Goal: Transaction & Acquisition: Purchase product/service

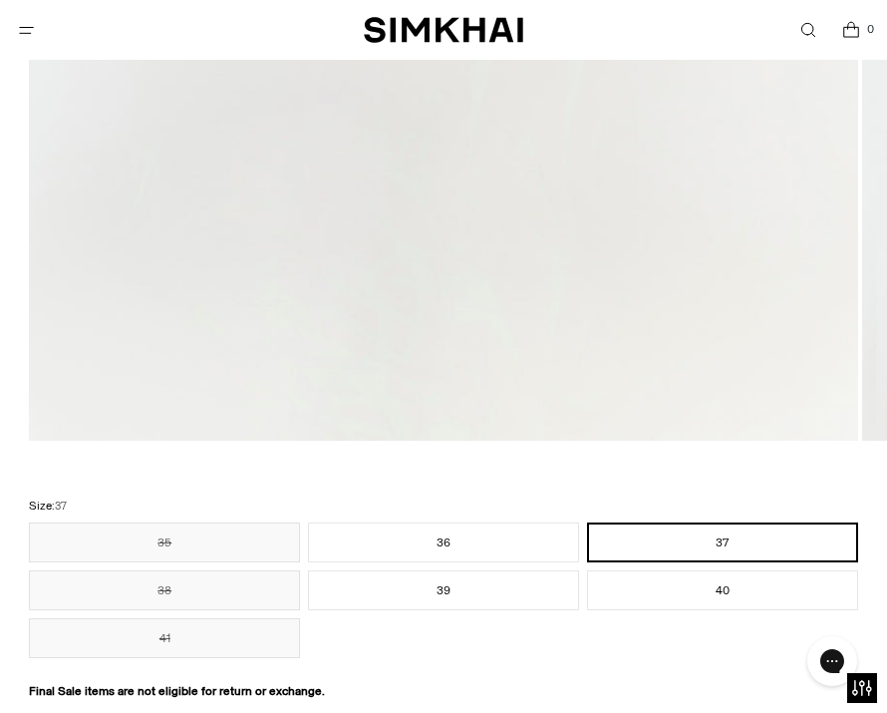
scroll to position [1192, 0]
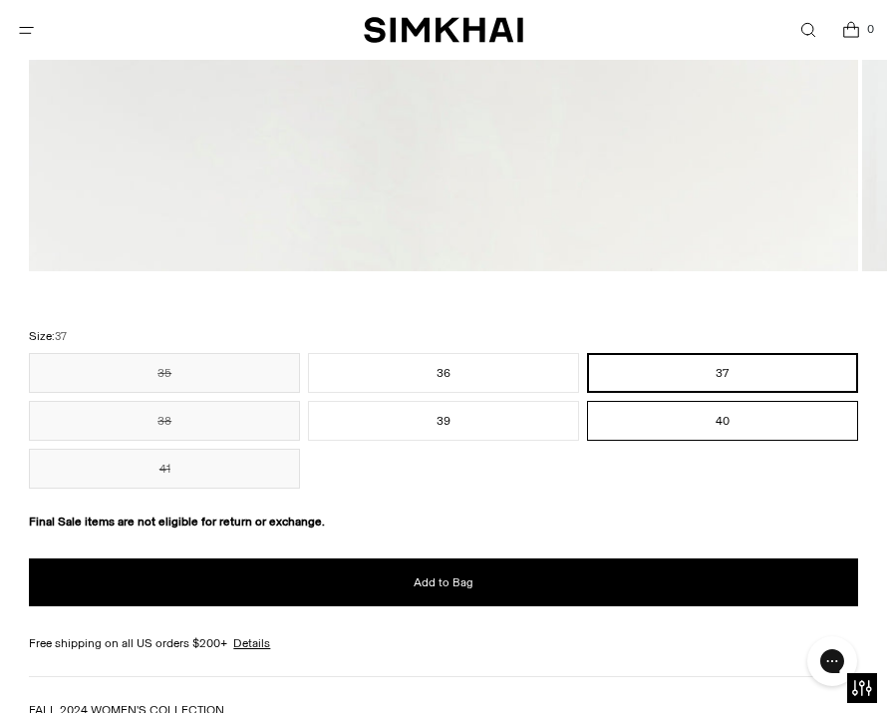
click at [681, 407] on button "40" at bounding box center [722, 421] width 271 height 40
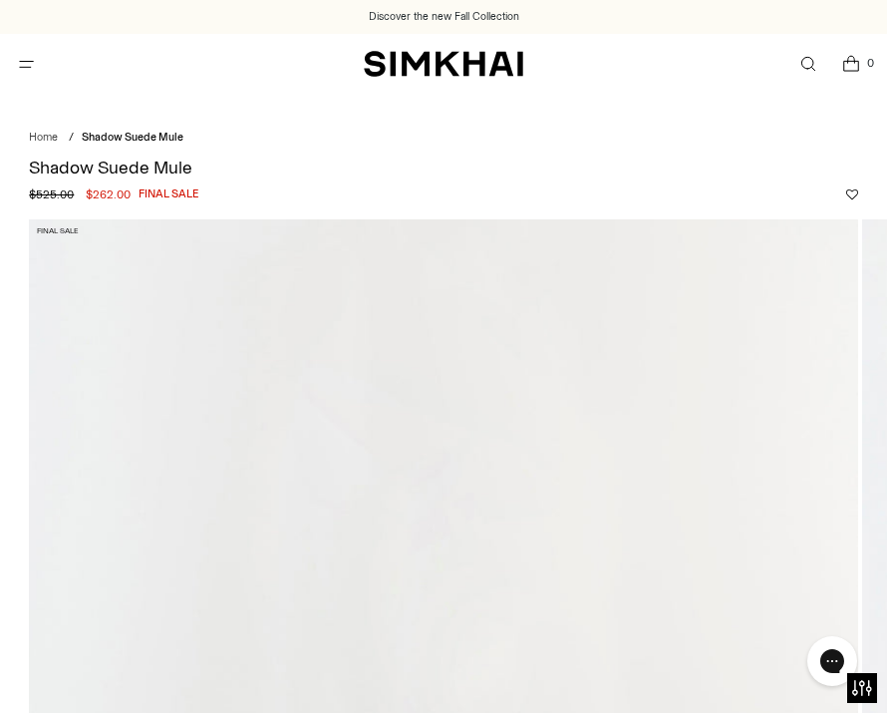
click at [19, 65] on icon "Open menu modal" at bounding box center [26, 64] width 21 height 16
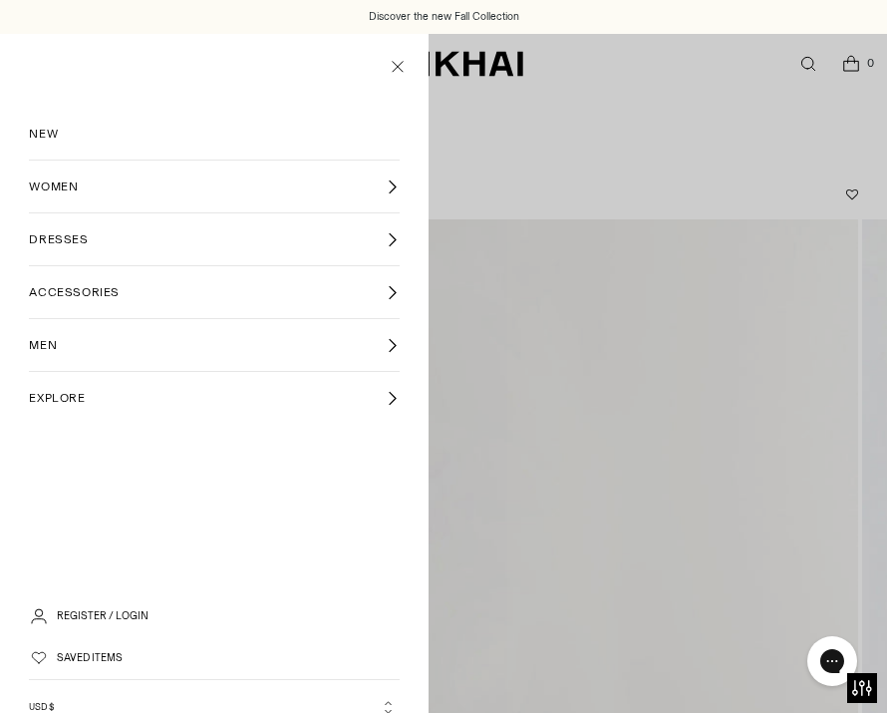
click at [77, 179] on span "WOMEN" at bounding box center [53, 186] width 49 height 18
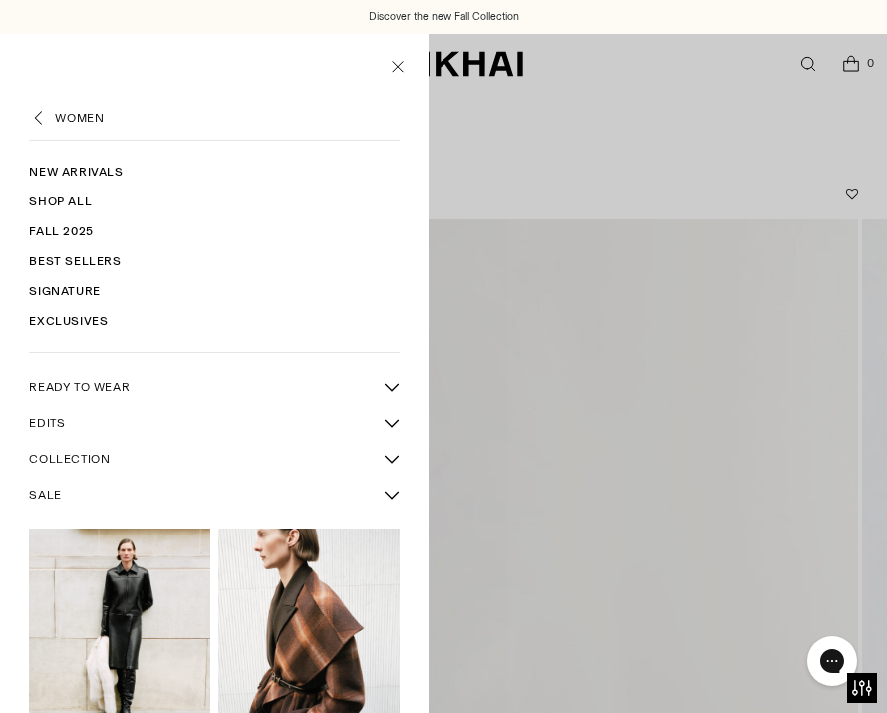
click at [40, 493] on span "SALE" at bounding box center [45, 494] width 32 height 18
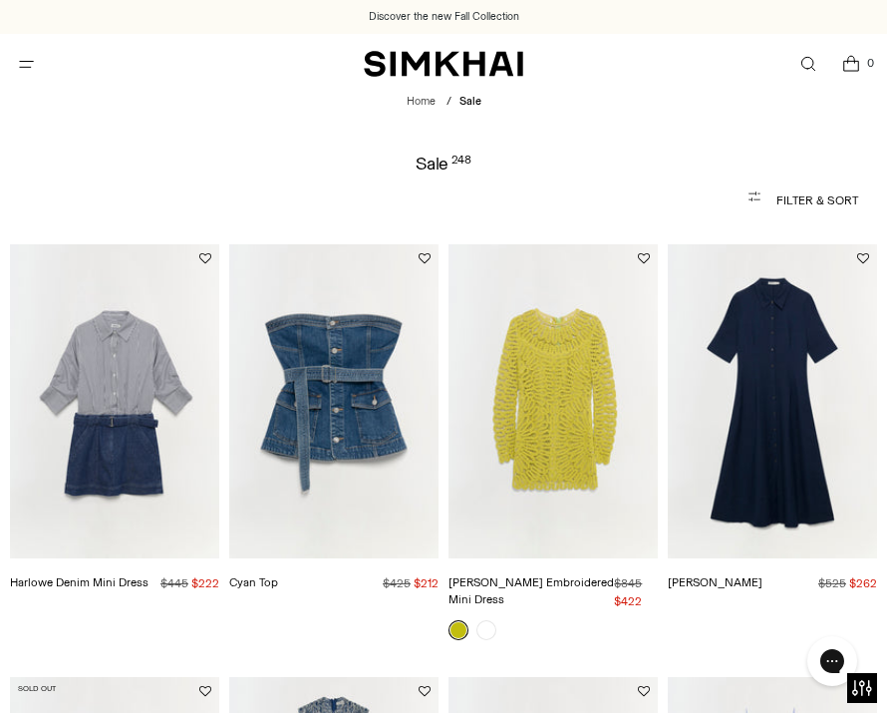
click at [782, 199] on button "Filter & Sort" at bounding box center [443, 200] width 828 height 40
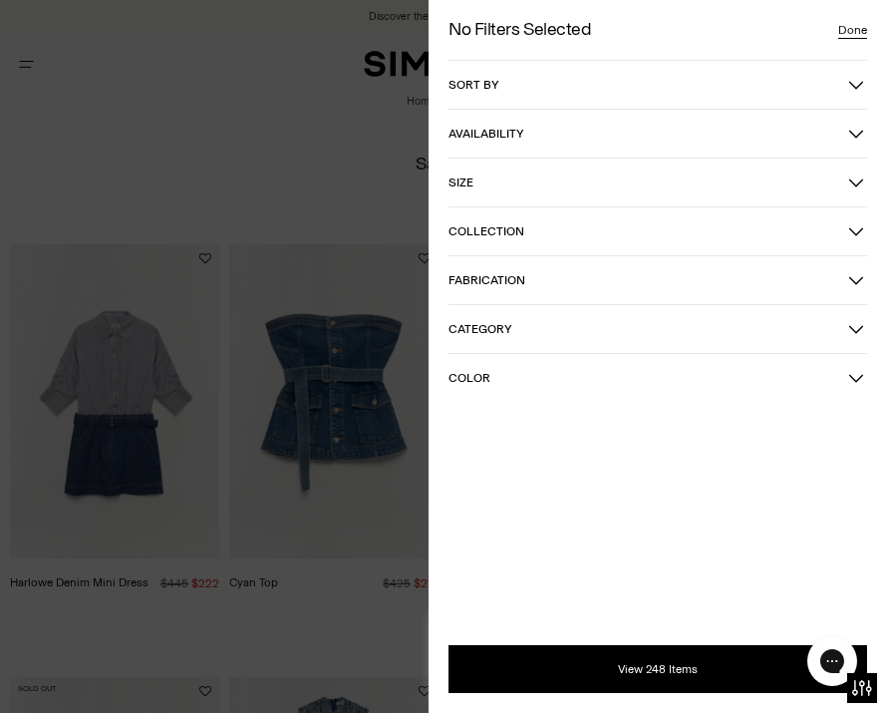
click at [587, 72] on button "Sort by" at bounding box center [657, 85] width 419 height 48
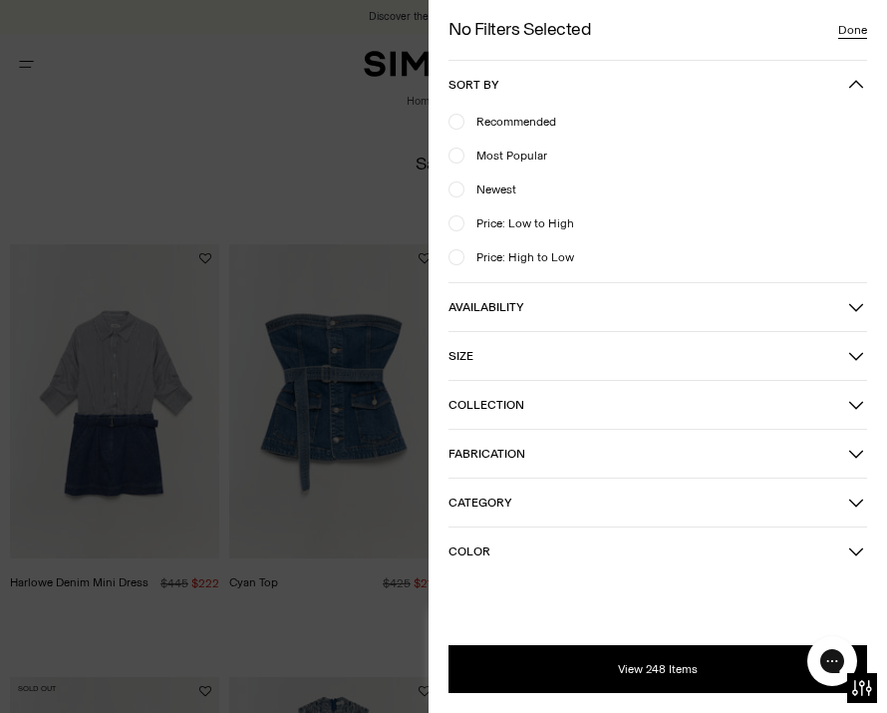
click at [512, 511] on button "Category" at bounding box center [657, 502] width 419 height 48
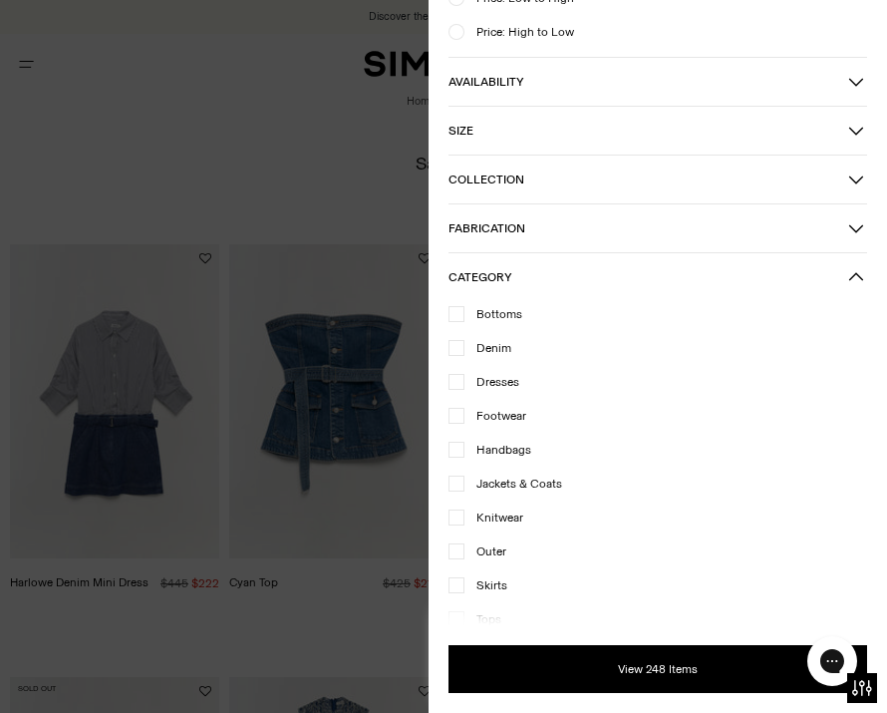
scroll to position [225, 0]
click at [502, 414] on span "Footwear" at bounding box center [495, 416] width 62 height 18
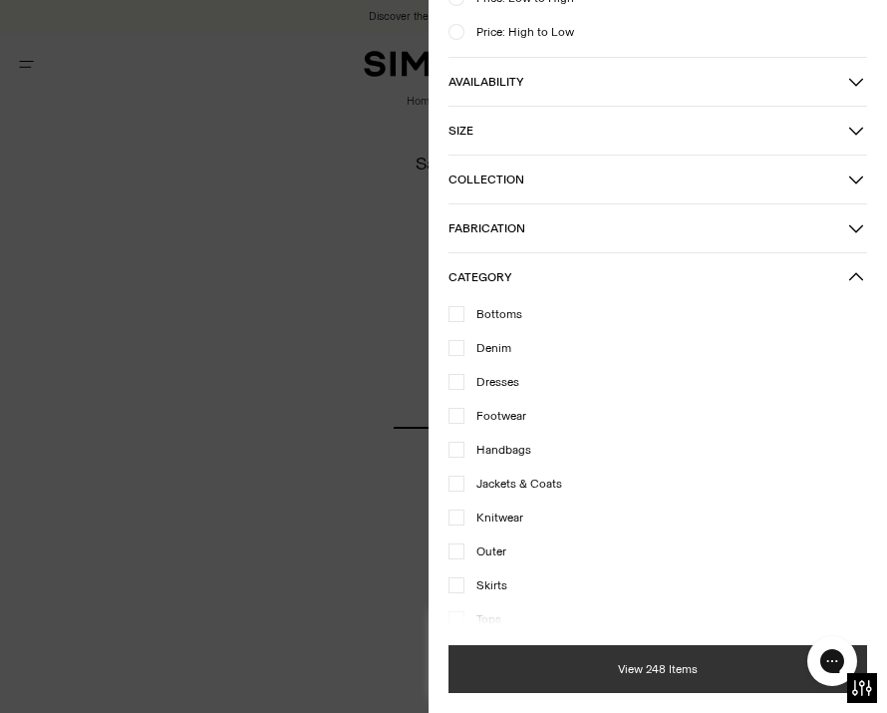
click at [524, 671] on button "View 248 Items" at bounding box center [657, 669] width 419 height 48
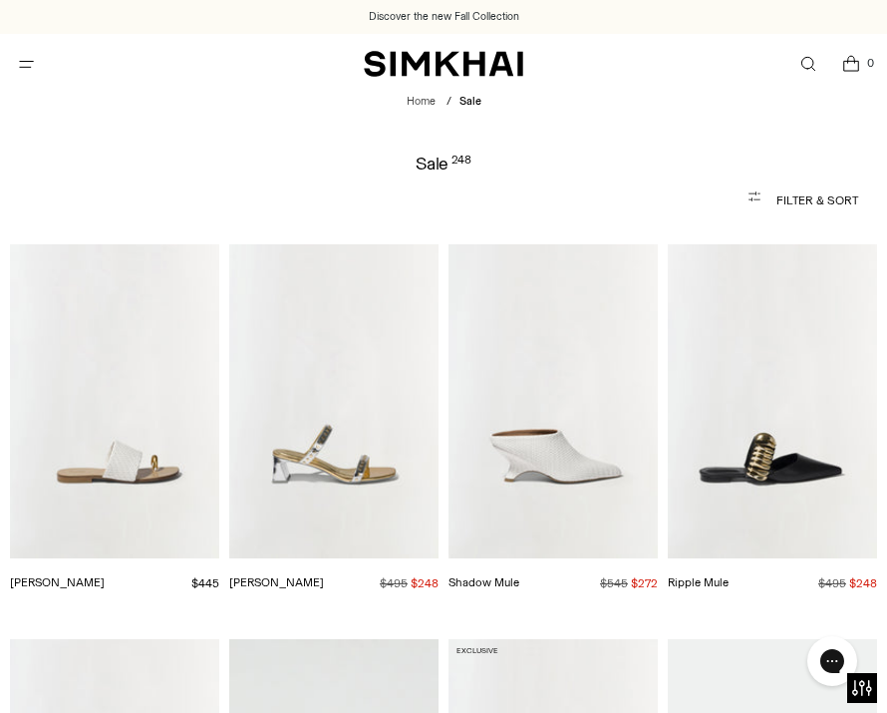
click at [807, 192] on button "Filter & Sort" at bounding box center [443, 200] width 828 height 40
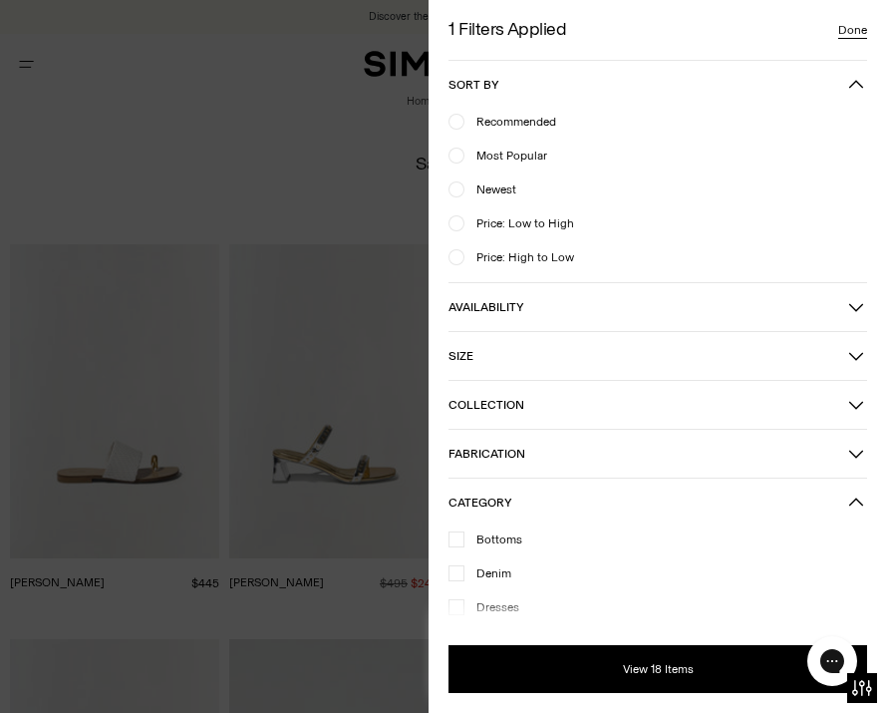
click at [527, 329] on button "Availability" at bounding box center [657, 307] width 419 height 48
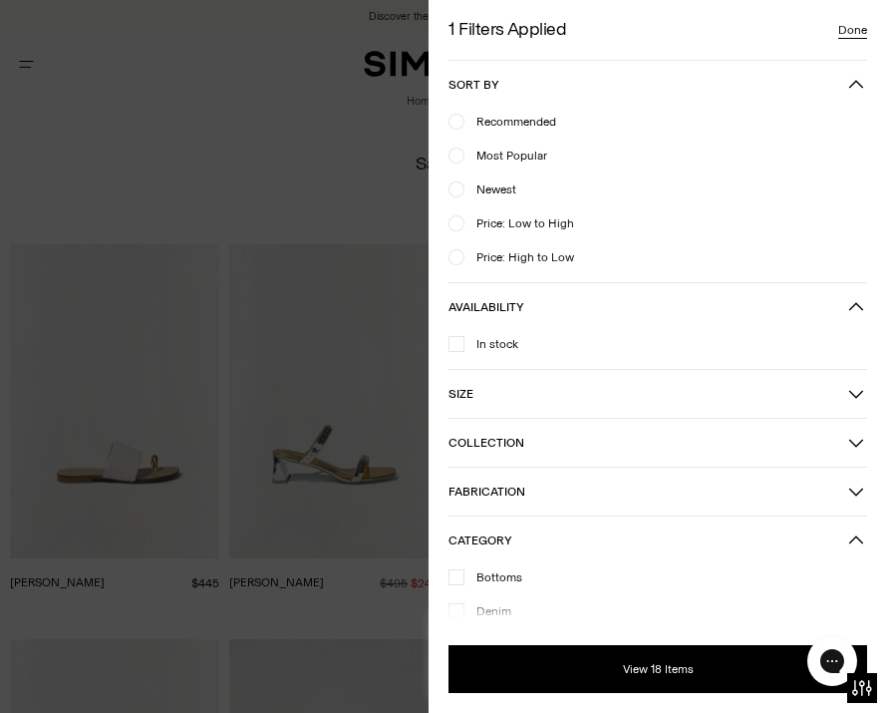
click at [531, 362] on div "In stock" at bounding box center [657, 350] width 419 height 38
click at [532, 405] on button "Size" at bounding box center [657, 394] width 419 height 48
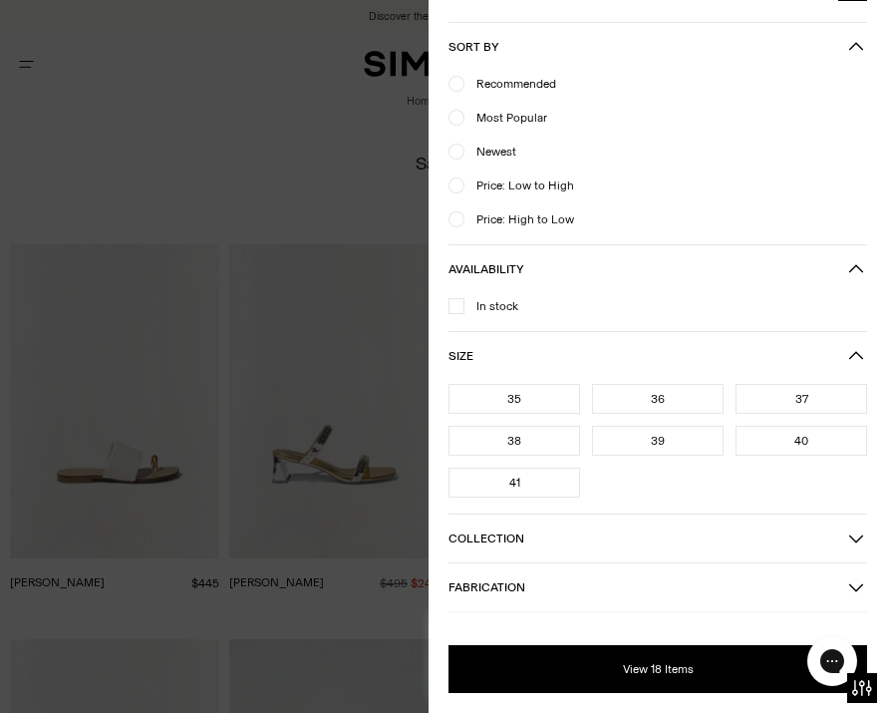
click at [778, 452] on div "40" at bounding box center [802, 441] width 132 height 30
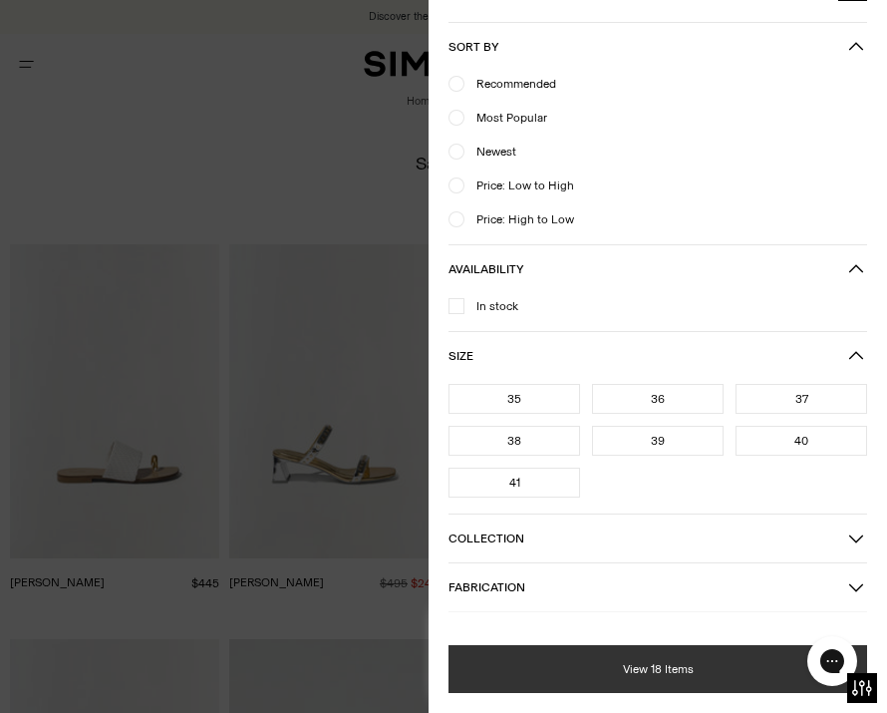
click at [700, 665] on button "View 18 Items" at bounding box center [657, 669] width 419 height 48
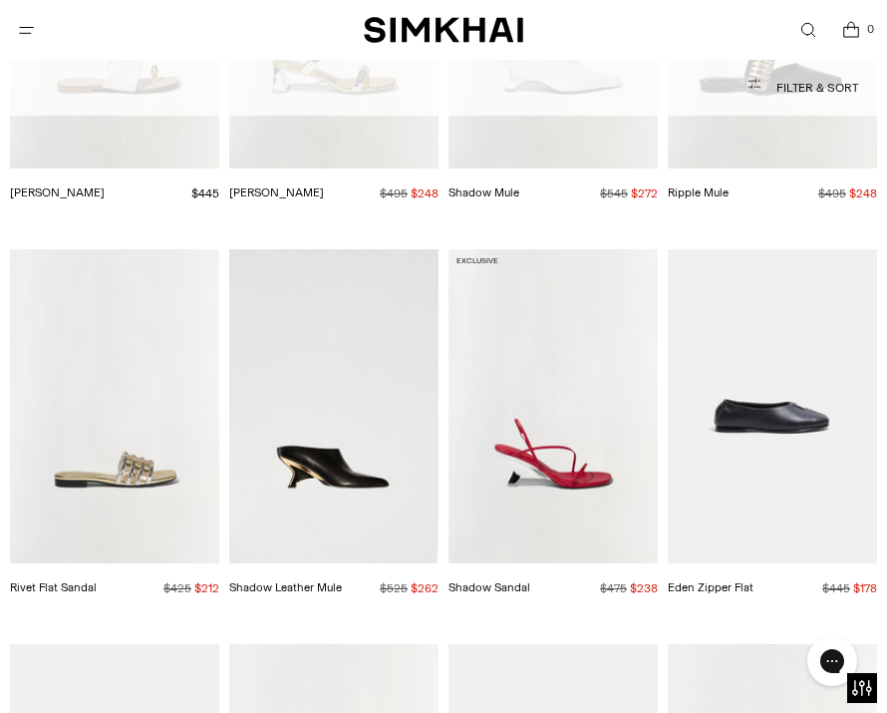
scroll to position [379, 0]
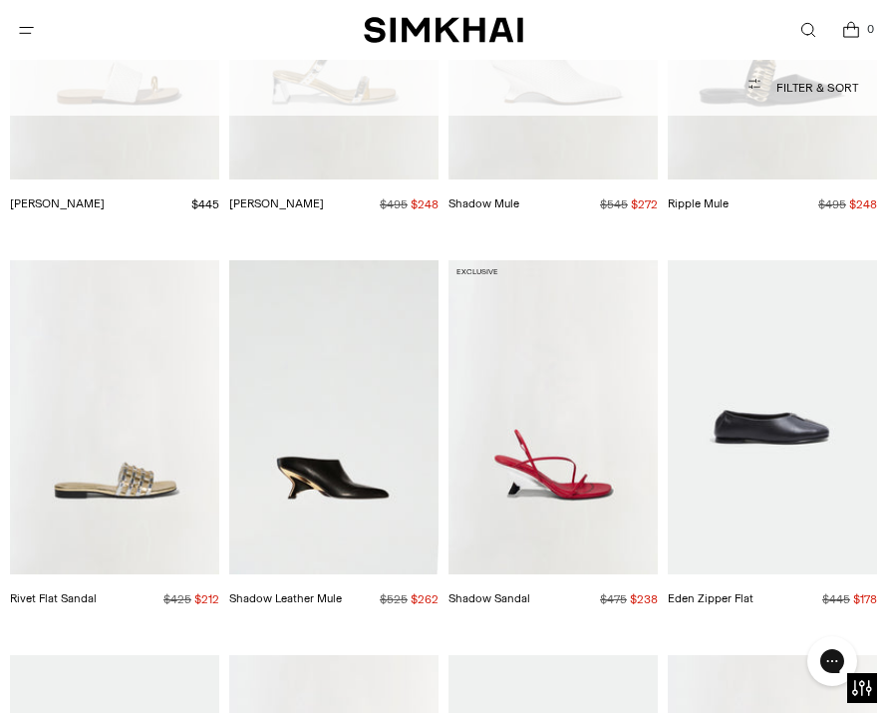
click at [351, 491] on img "Shadow Leather Mule" at bounding box center [333, 417] width 209 height 314
